Goal: Transaction & Acquisition: Purchase product/service

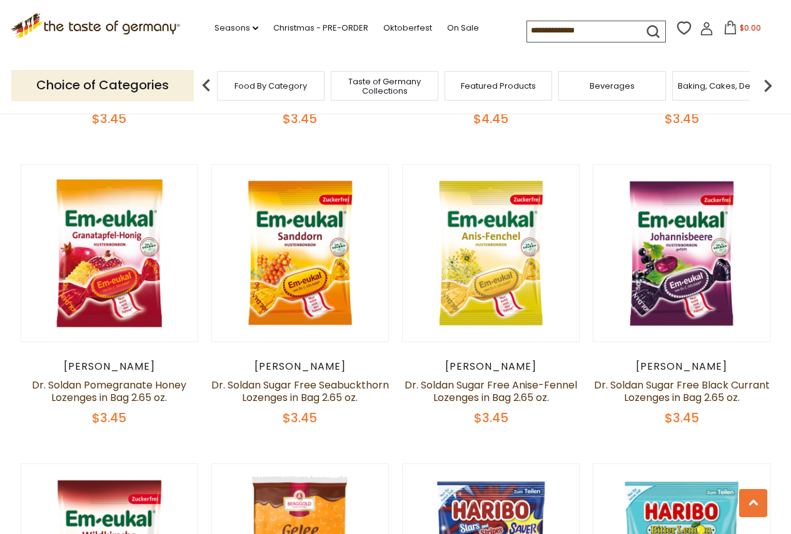
scroll to position [562, 0]
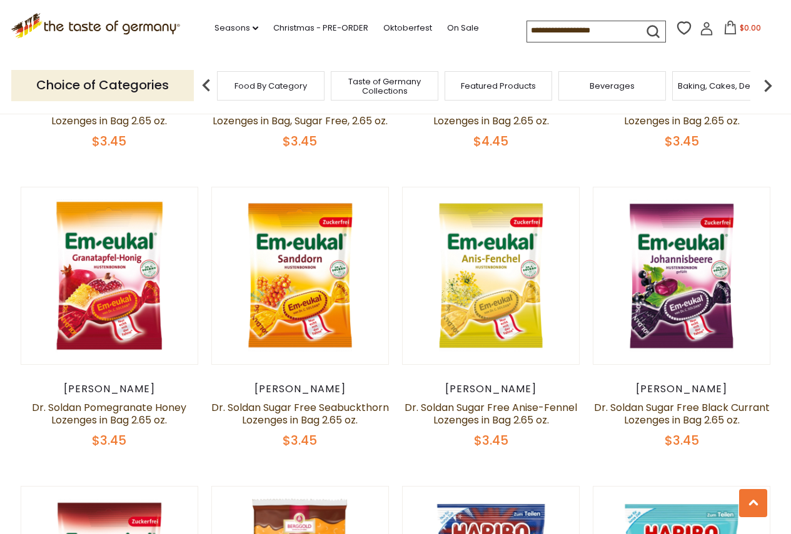
click at [244, 82] on span "Food By Category" at bounding box center [270, 85] width 72 height 9
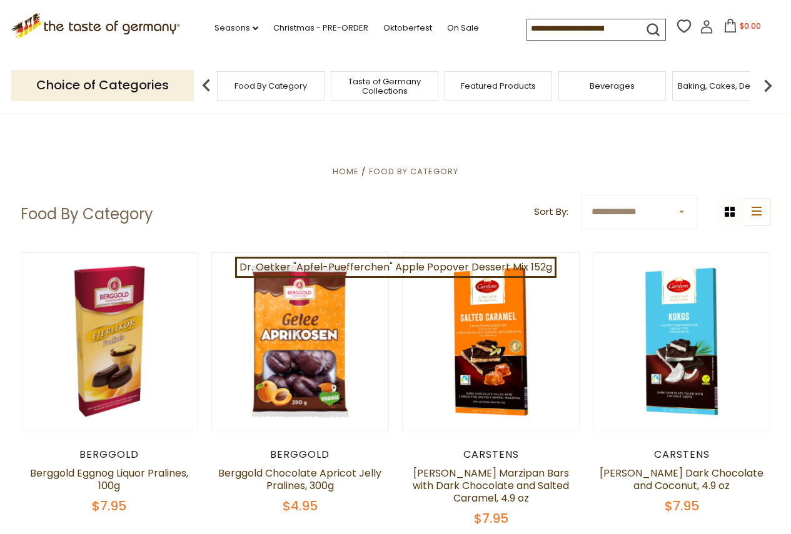
click at [778, 92] on img at bounding box center [767, 85] width 25 height 25
click at [649, 92] on div "Candy" at bounding box center [621, 85] width 107 height 29
click at [629, 90] on span "Candy" at bounding box center [622, 85] width 27 height 9
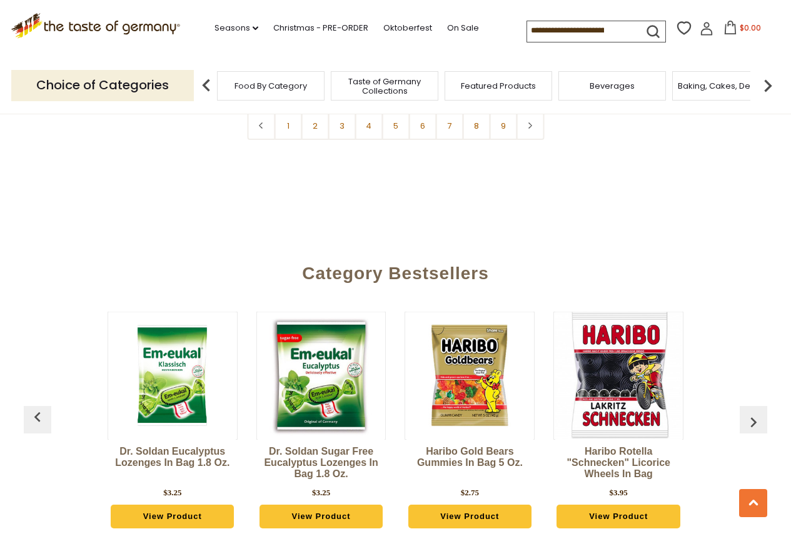
scroll to position [2937, 0]
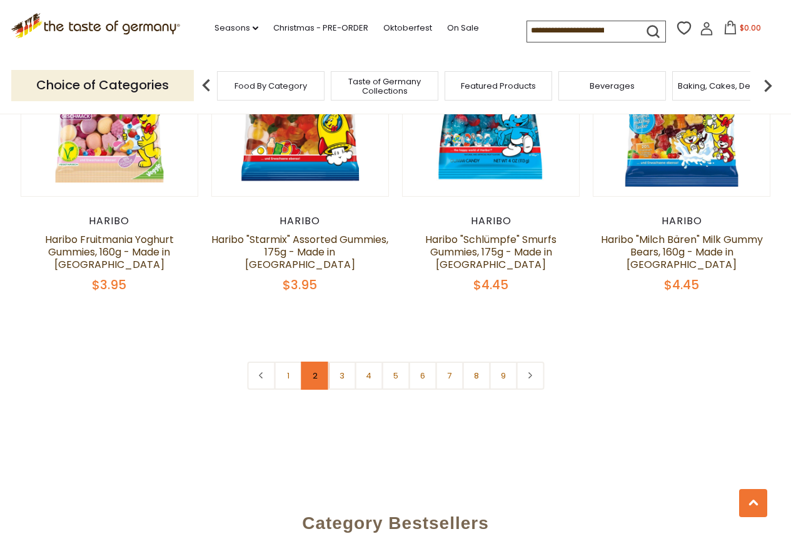
click at [301, 362] on link "2" at bounding box center [315, 376] width 28 height 28
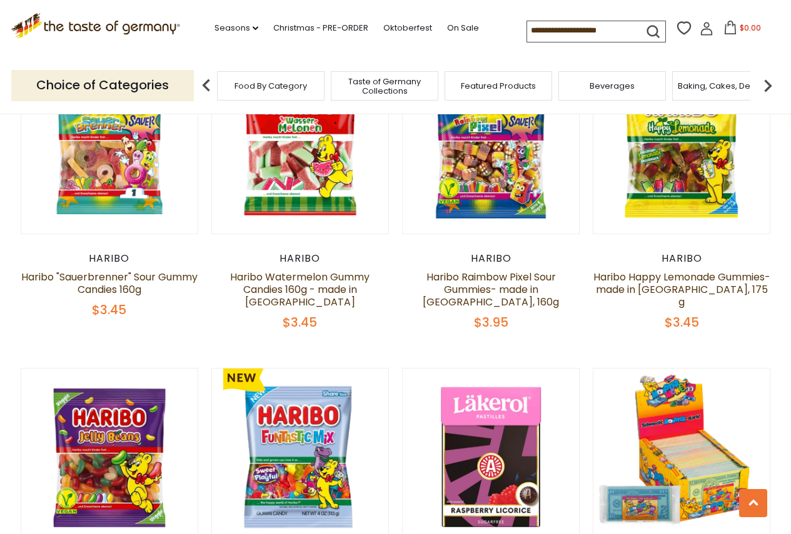
scroll to position [455, 0]
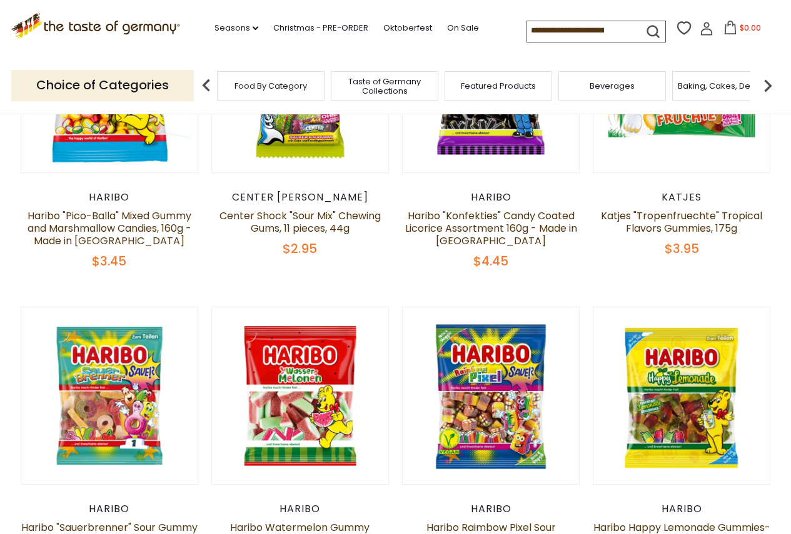
click at [561, 39] on input at bounding box center [580, 29] width 106 height 17
type input "*********"
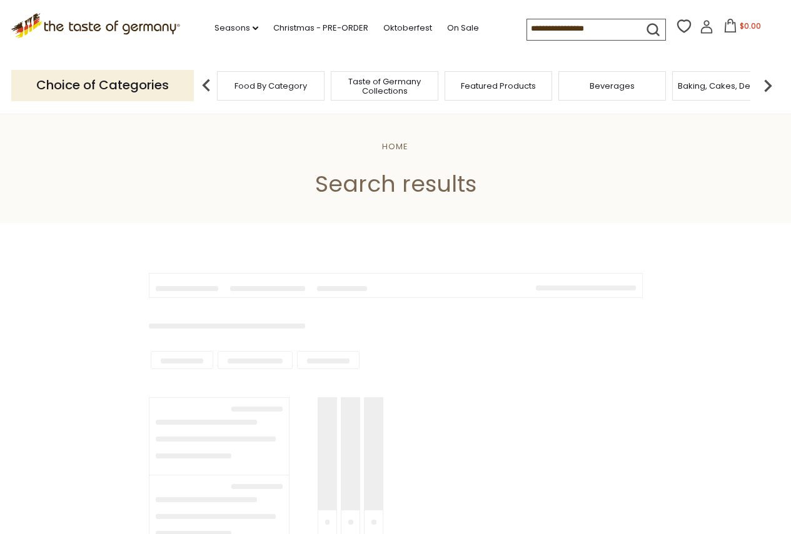
type input "*********"
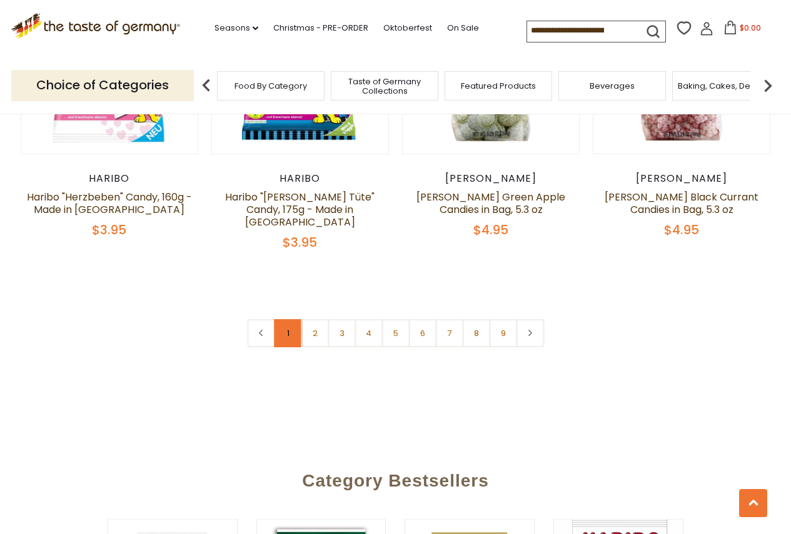
click at [293, 319] on link "1" at bounding box center [288, 333] width 28 height 28
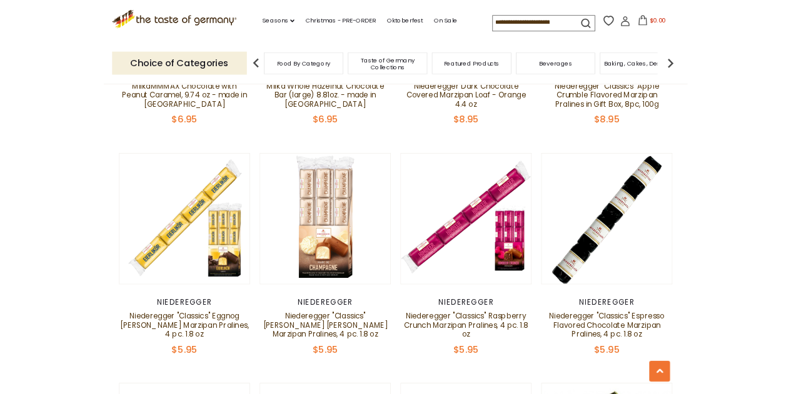
scroll to position [2126, 0]
